Goal: Task Accomplishment & Management: Manage account settings

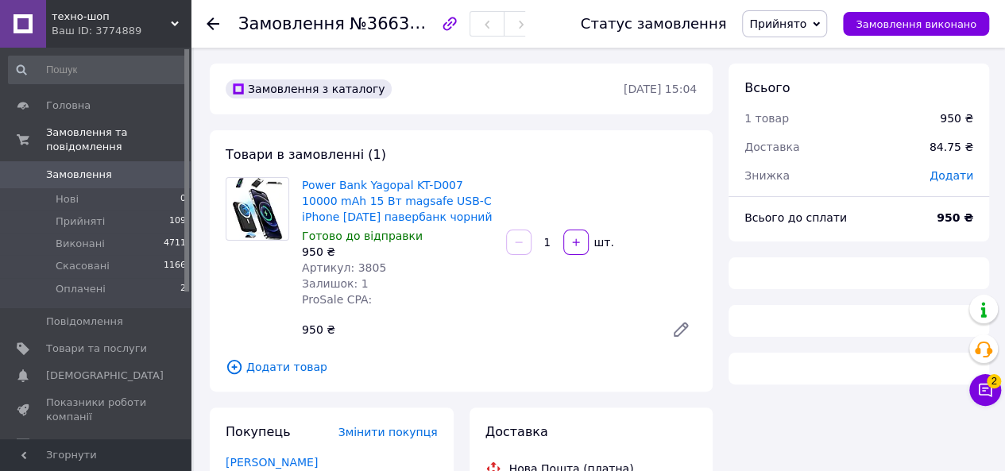
scroll to position [303, 0]
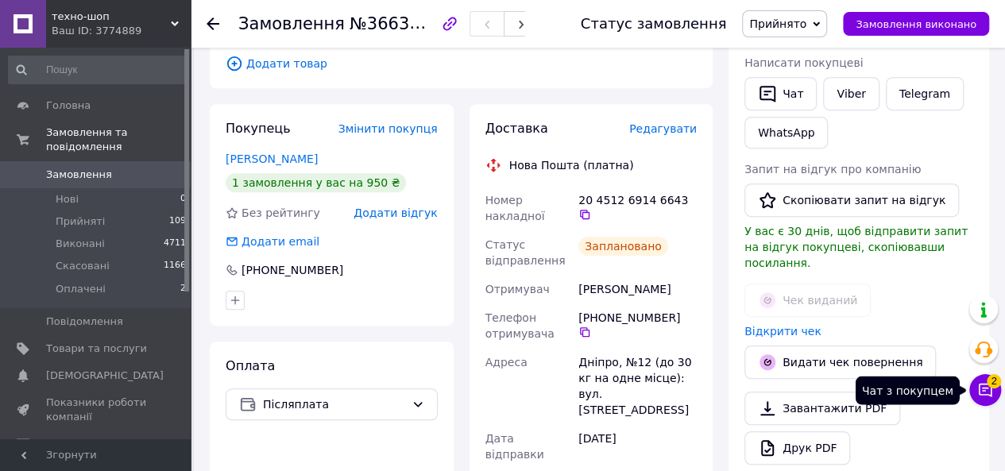
click at [992, 390] on icon at bounding box center [985, 390] width 16 height 16
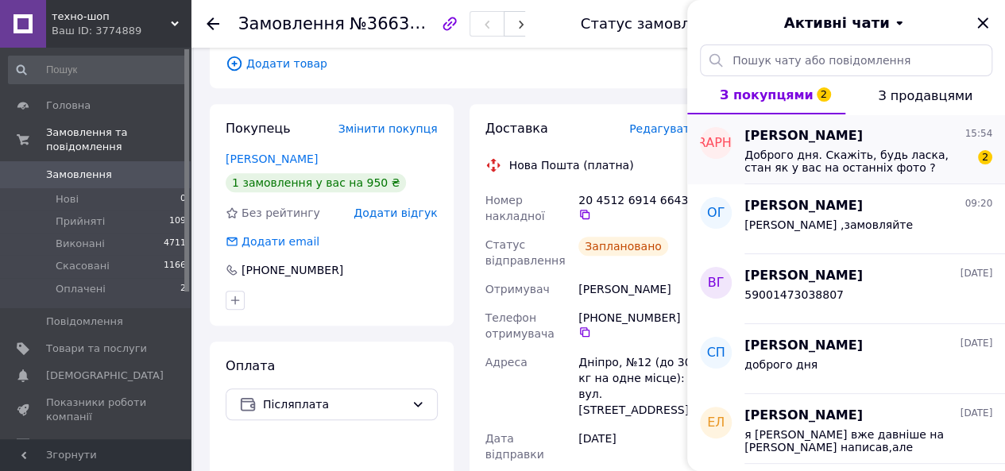
click at [868, 147] on div "Доброго дня. Скажіть, будь ласка, стан як у вас на останніх фото ? Цілком цілий…" at bounding box center [868, 159] width 248 height 29
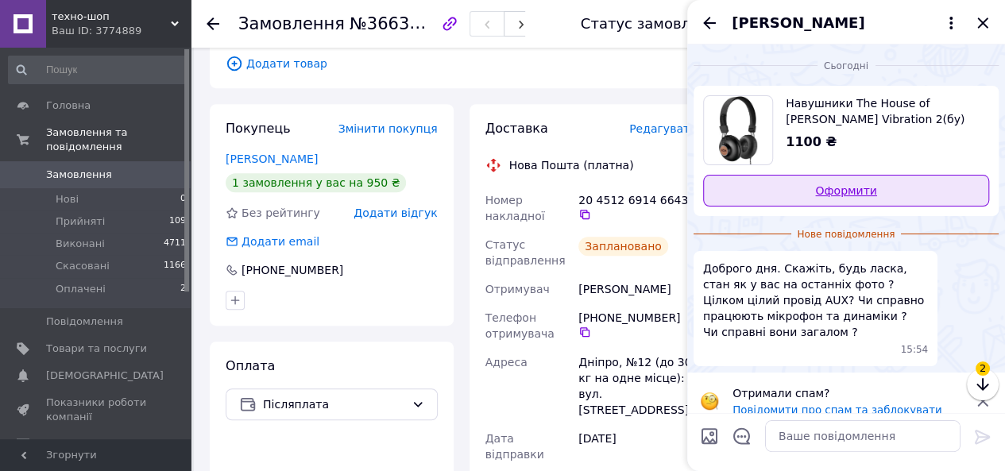
scroll to position [17, 0]
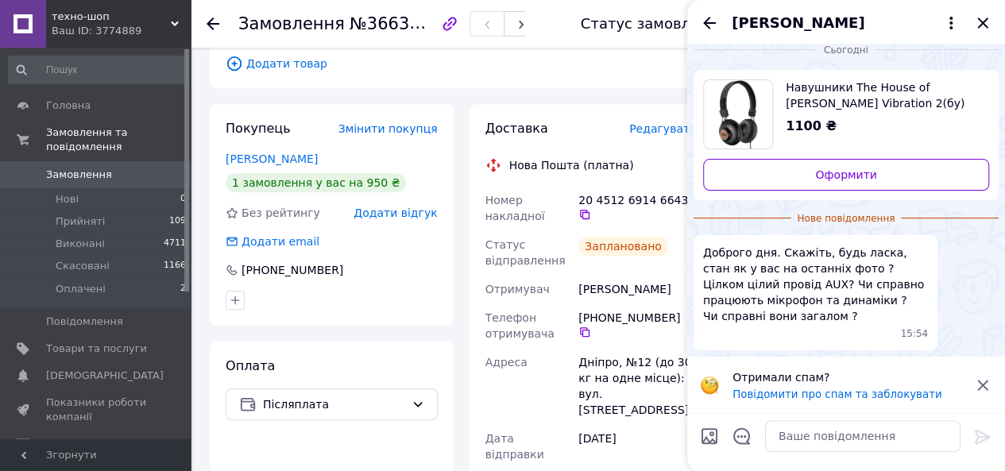
click at [985, 380] on icon at bounding box center [982, 385] width 19 height 19
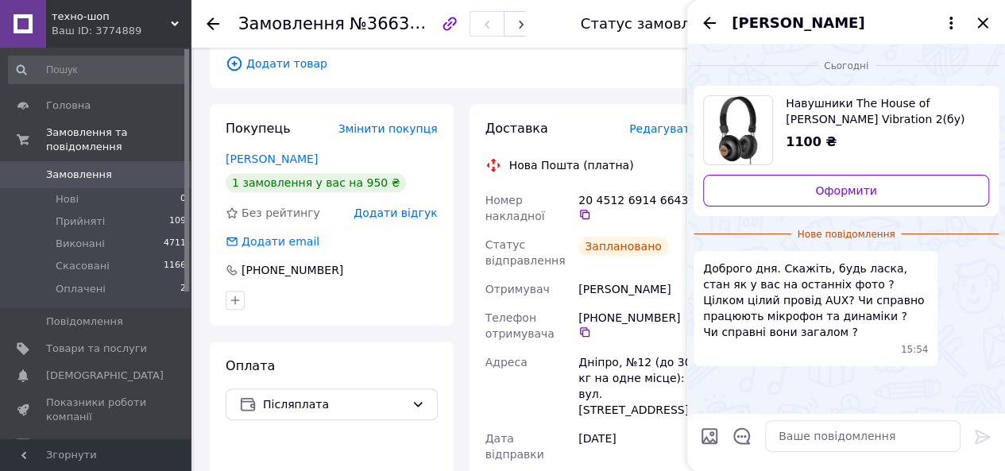
scroll to position [0, 0]
click at [804, 446] on textarea at bounding box center [862, 436] width 195 height 32
click at [810, 437] on textarea at bounding box center [862, 436] width 195 height 32
type textarea "д"
type textarea "Доброго дня,та перевірив,все працюе"
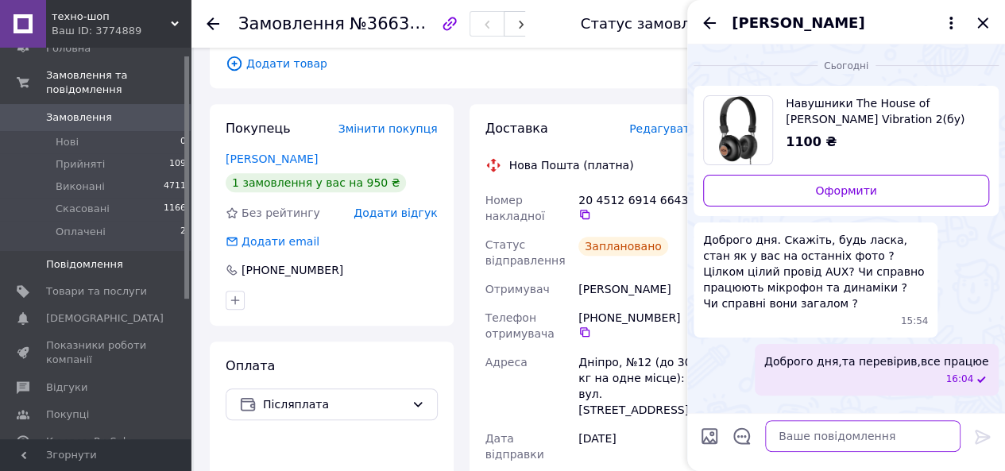
scroll to position [159, 0]
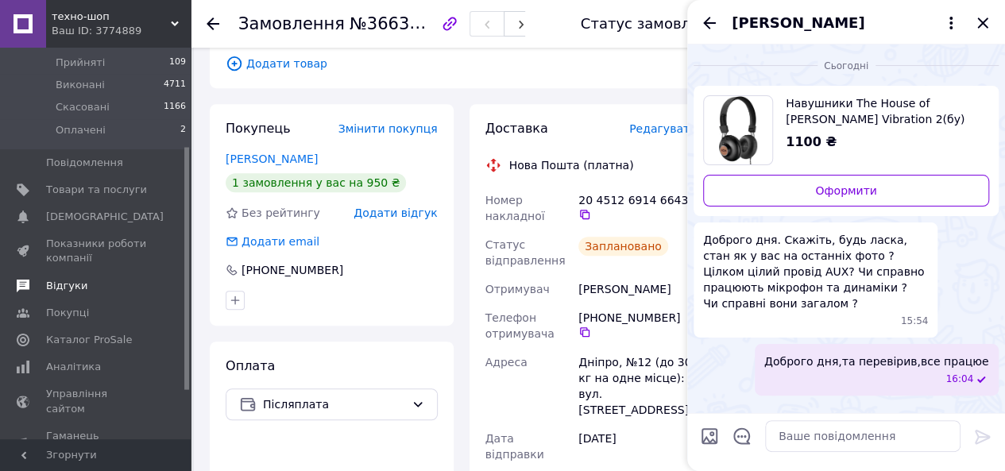
click at [71, 279] on span "Відгуки" at bounding box center [66, 286] width 41 height 14
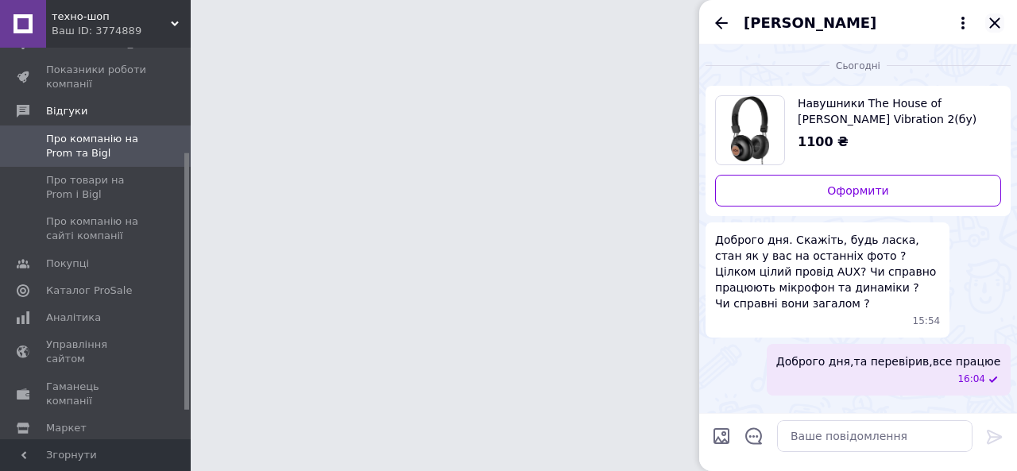
click at [994, 25] on icon "Закрити" at bounding box center [994, 23] width 19 height 19
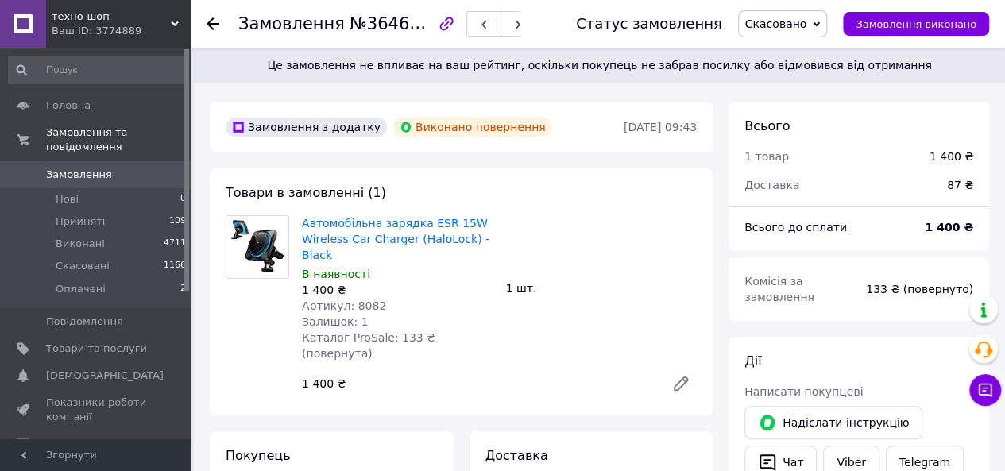
scroll to position [245, 0]
click at [89, 168] on span "Замовлення" at bounding box center [79, 175] width 66 height 14
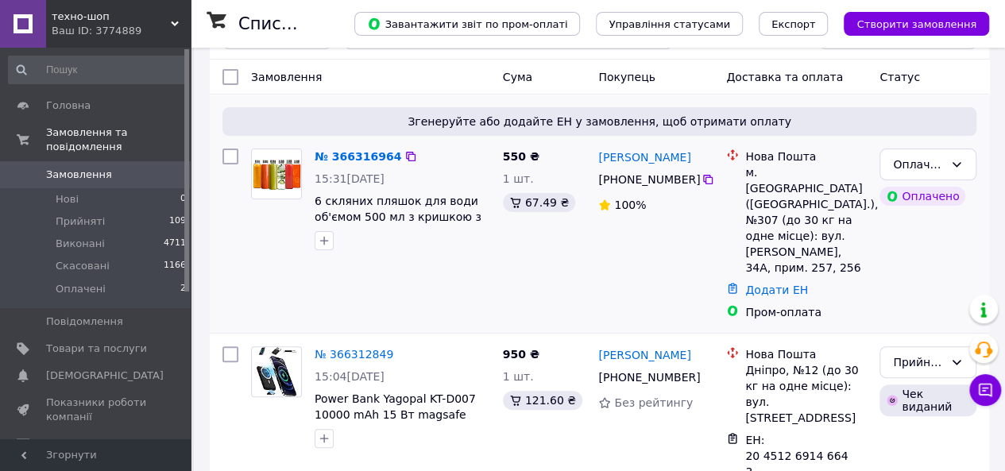
scroll to position [159, 0]
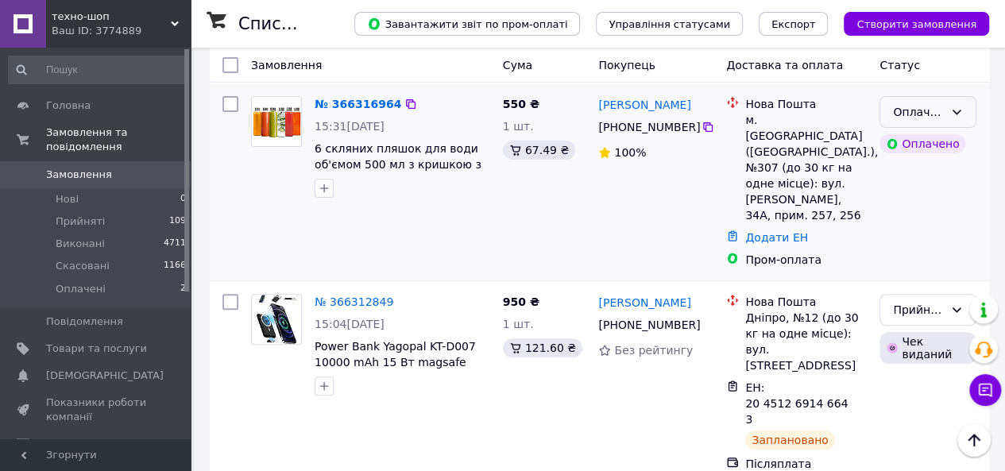
click at [958, 111] on icon at bounding box center [956, 112] width 13 height 13
click at [917, 141] on li "Прийнято" at bounding box center [927, 146] width 95 height 29
